Goal: Transaction & Acquisition: Purchase product/service

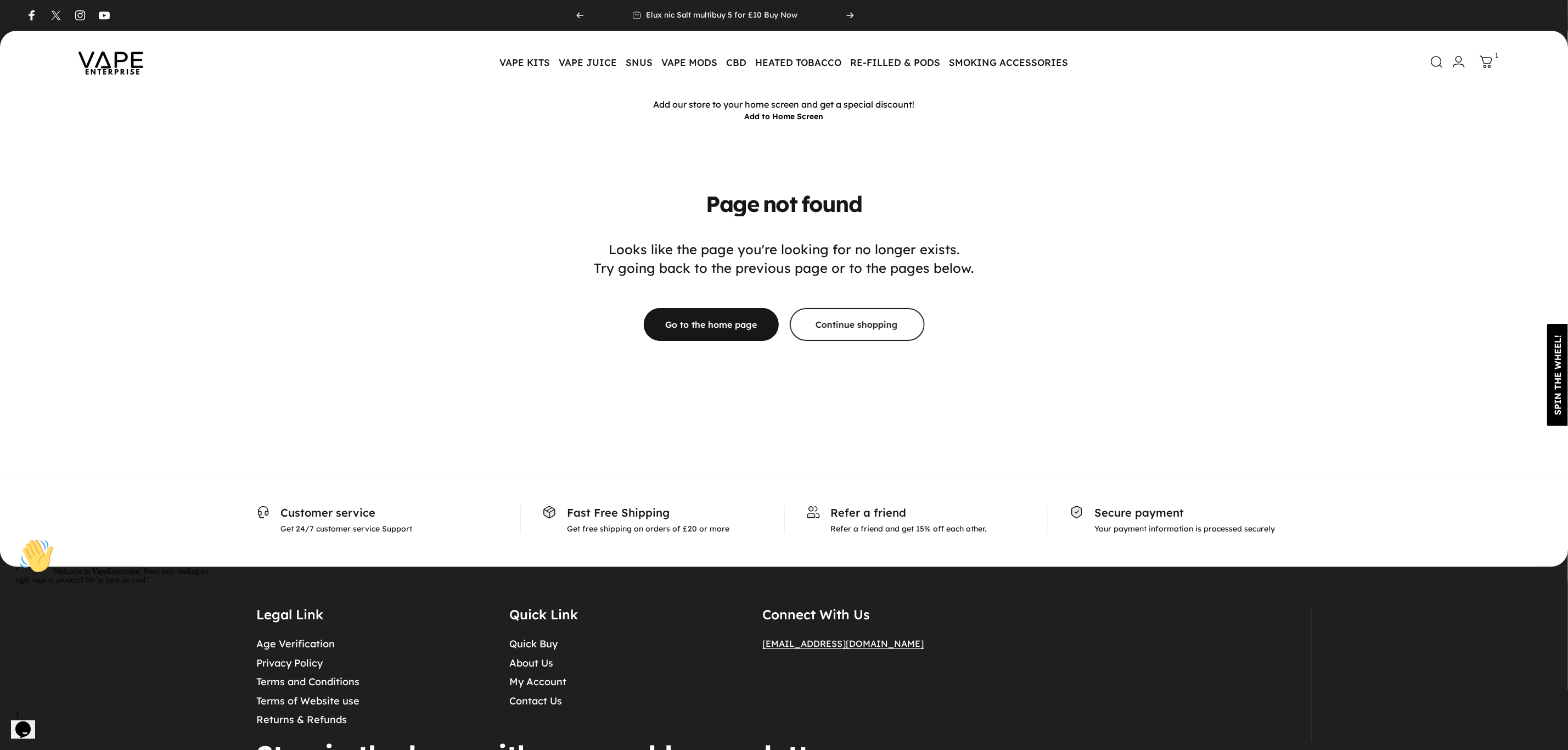
click at [101, 65] on img at bounding box center [111, 62] width 99 height 52
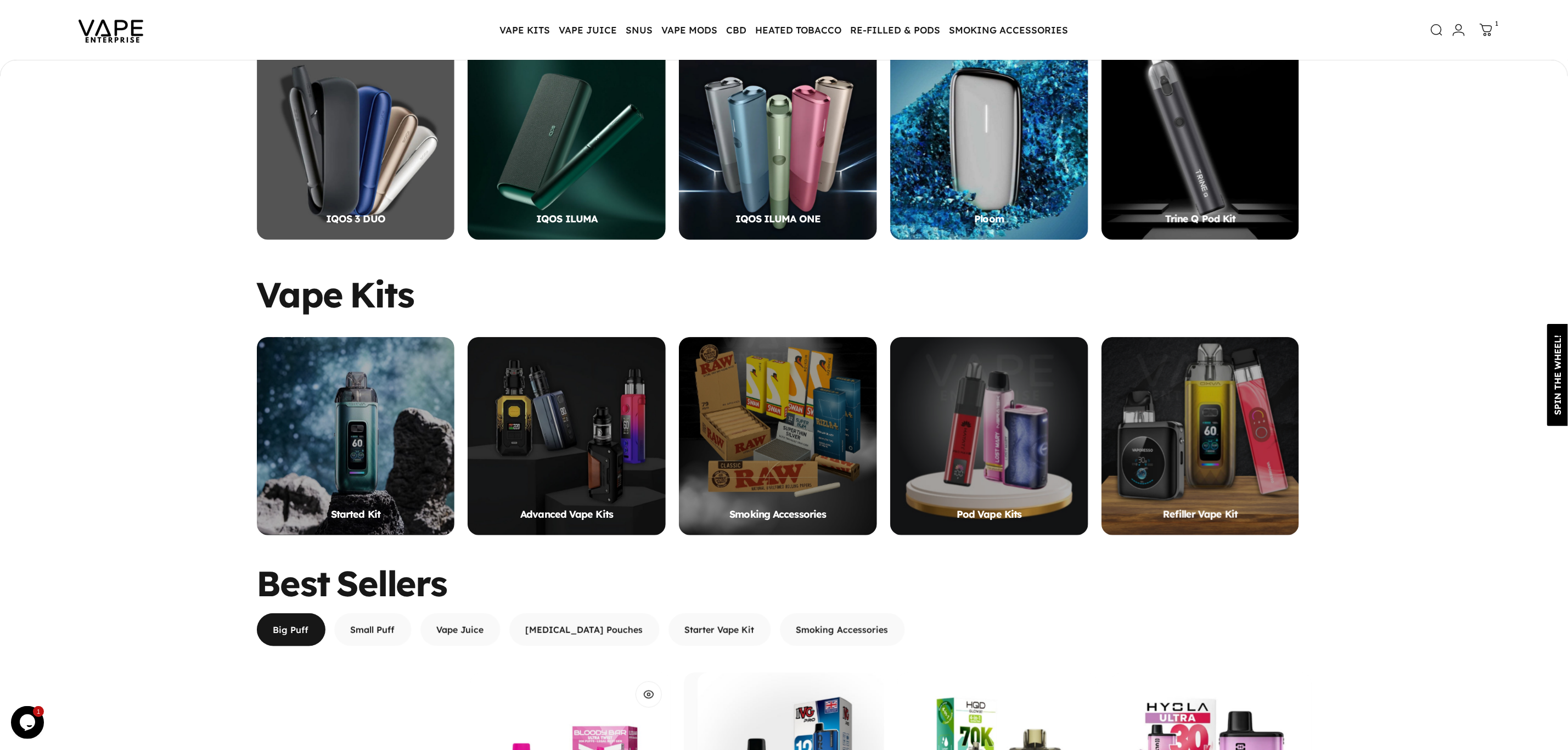
scroll to position [1069, 0]
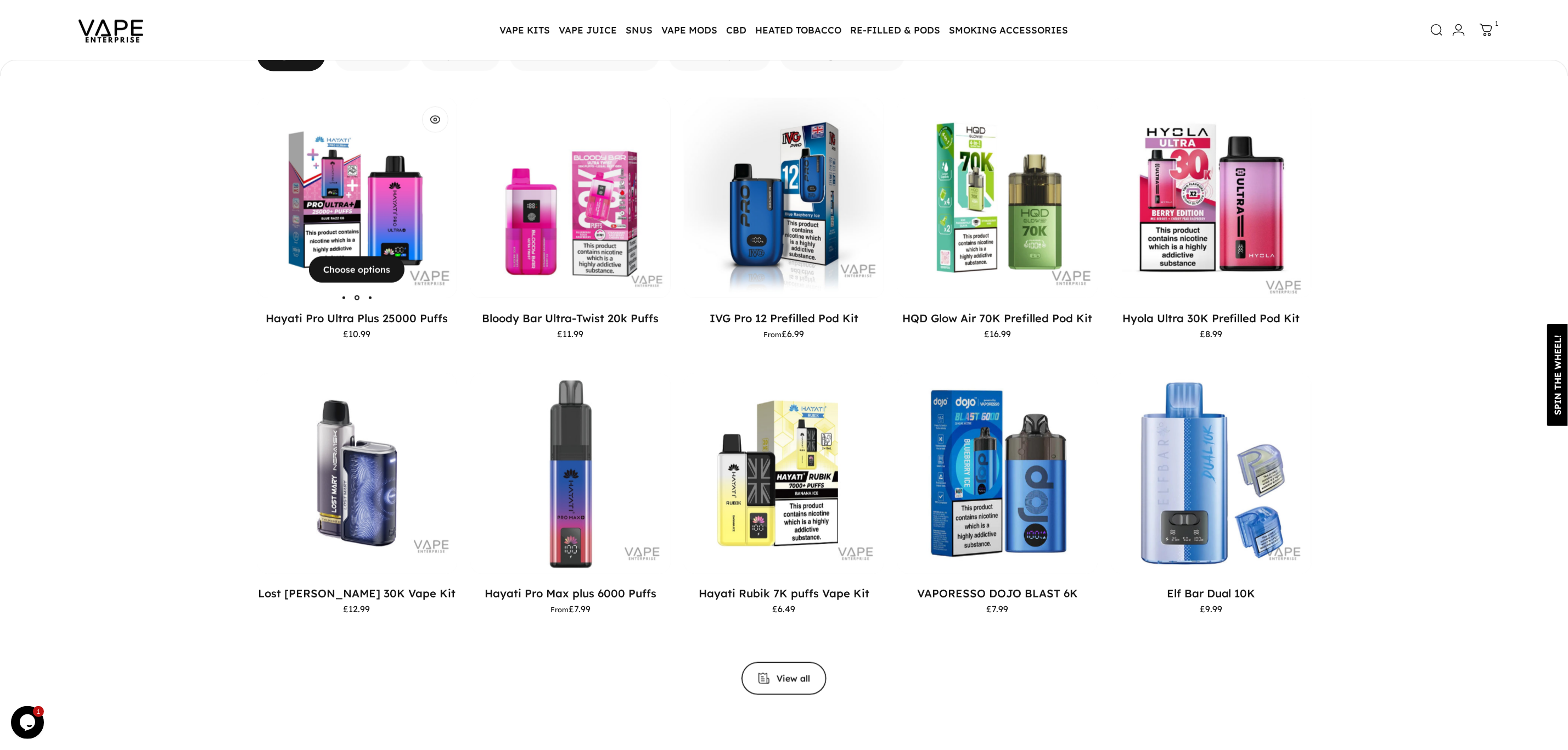
click at [348, 220] on img "Hayati Pro Ultra Plus 25000 Puffs" at bounding box center [356, 197] width 200 height 200
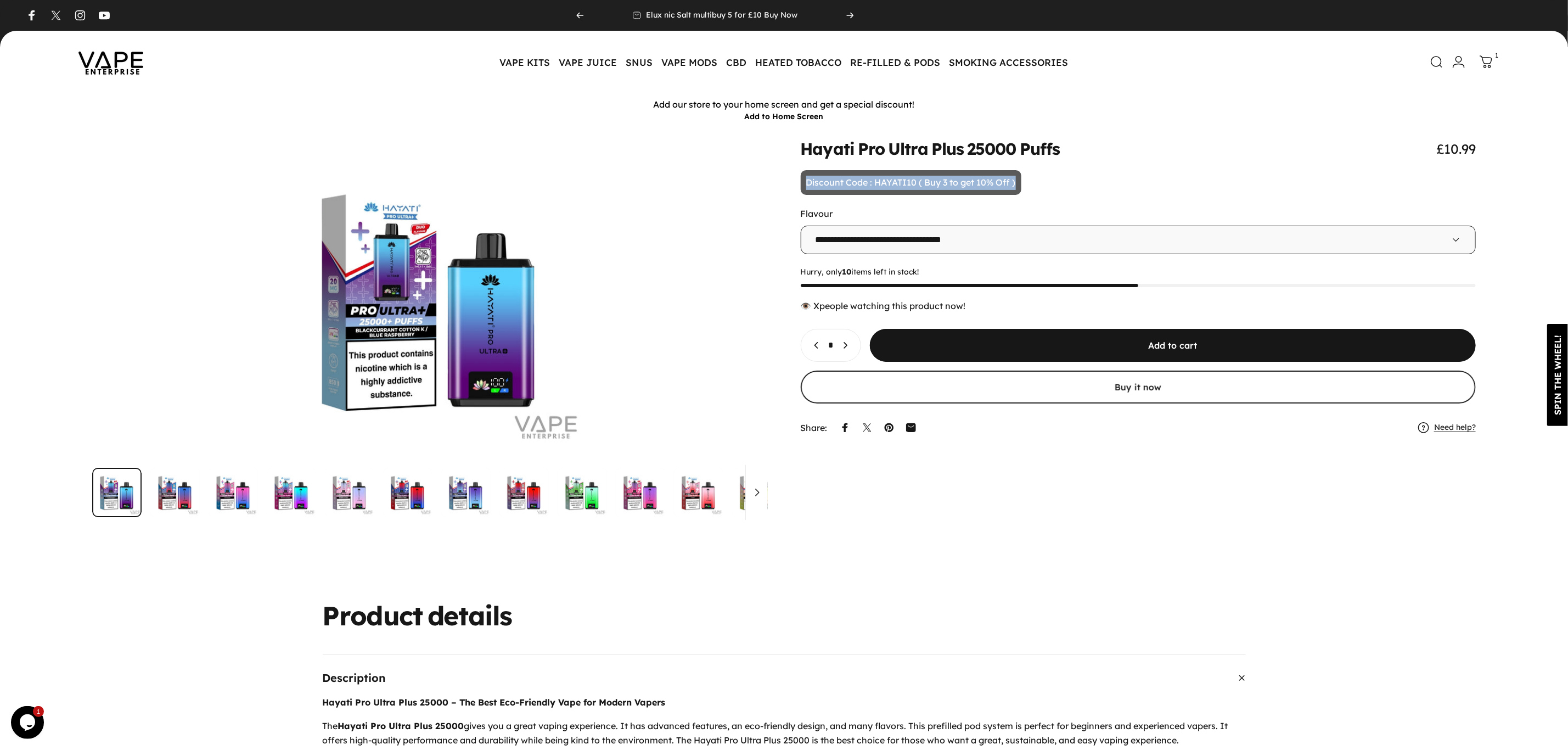
drag, startPoint x: 806, startPoint y: 183, endPoint x: 1019, endPoint y: 181, distance: 213.0
click at [1019, 181] on p "Discount Code : HAYATI10 ( Buy 3 to get 10% Off )" at bounding box center [911, 183] width 220 height 25
copy p "Discount Code : HAYATI10 ( Buy 3 to get 10% Off )"
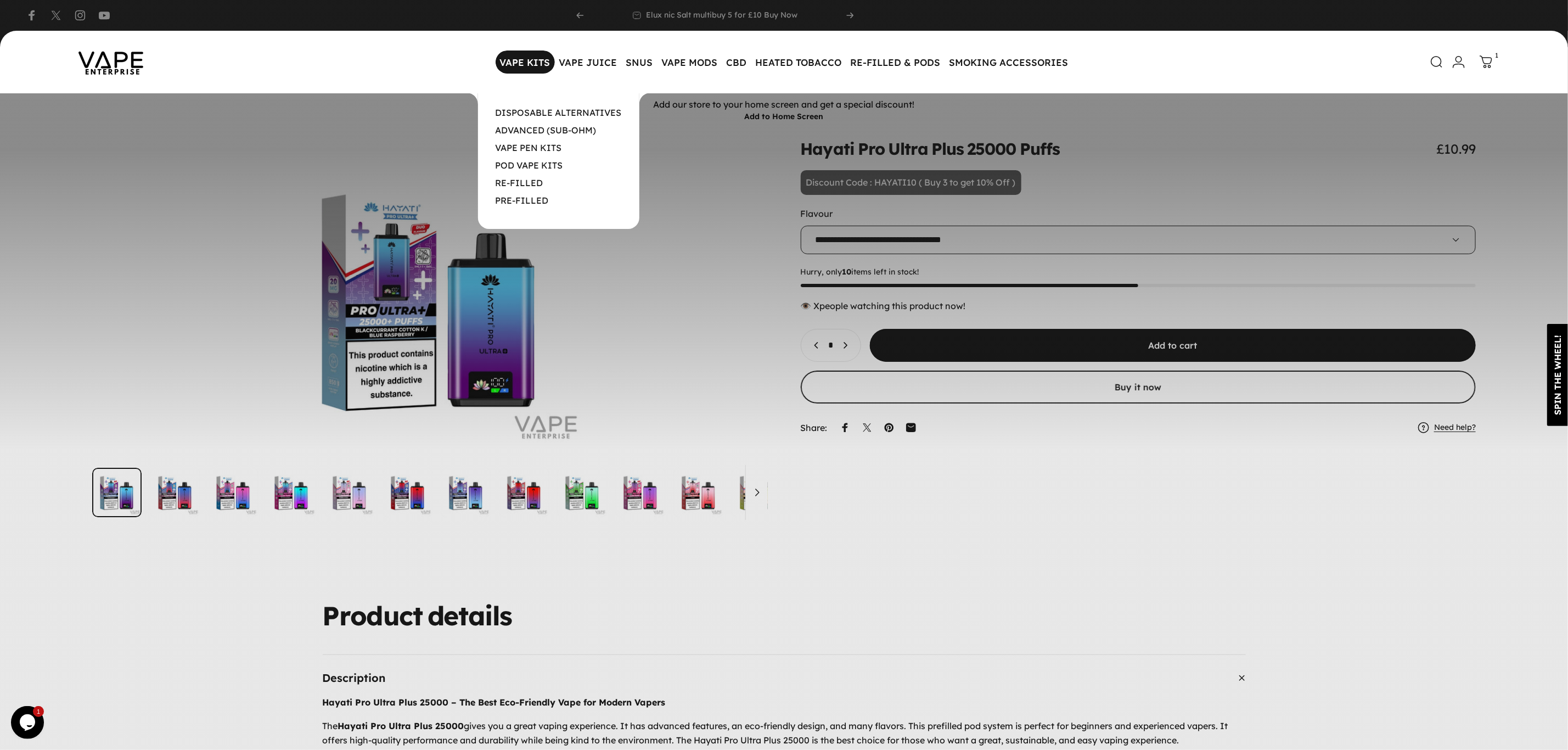
click at [522, 57] on magnet-element "VAPE KITS VAPE KITS" at bounding box center [525, 62] width 59 height 23
